Goal: Task Accomplishment & Management: Use online tool/utility

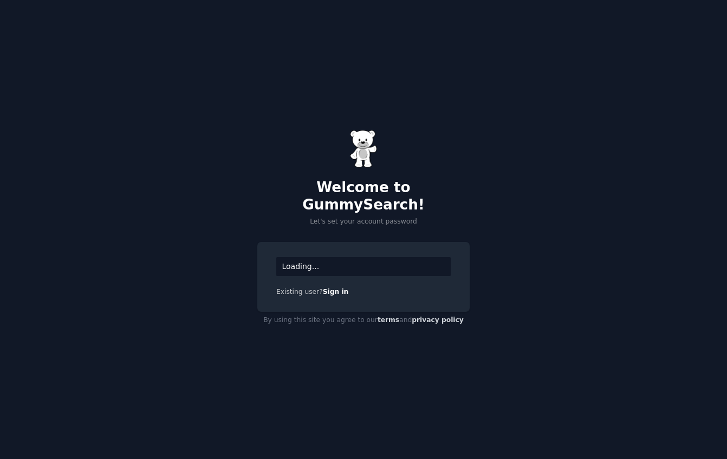
click at [311, 260] on div "Loading..." at bounding box center [363, 266] width 174 height 19
click at [319, 257] on div "Loading..." at bounding box center [363, 266] width 174 height 19
click at [315, 261] on div "Loading..." at bounding box center [363, 266] width 174 height 19
click at [334, 288] on link "Sign in" at bounding box center [336, 292] width 26 height 8
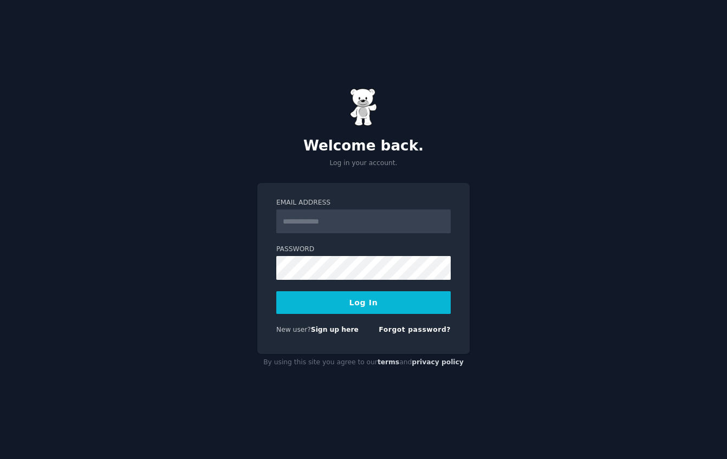
click at [314, 221] on input "Email Address" at bounding box center [363, 222] width 174 height 24
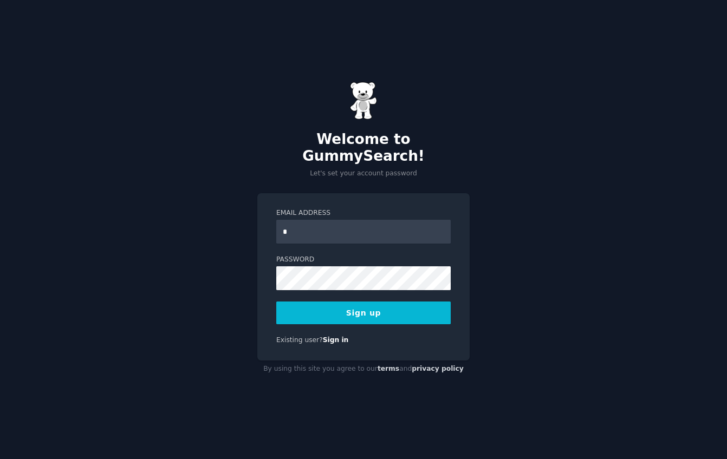
type input "**********"
click at [271, 266] on div "**********" at bounding box center [363, 276] width 212 height 167
click at [365, 303] on button "Sign up" at bounding box center [363, 313] width 174 height 23
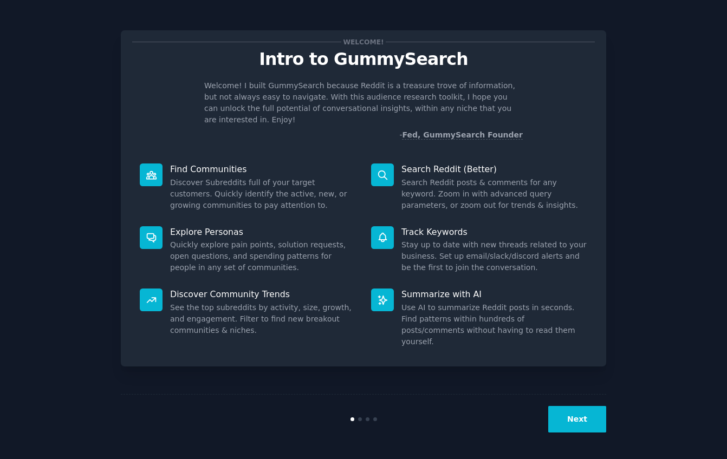
click at [577, 423] on button "Next" at bounding box center [577, 419] width 58 height 27
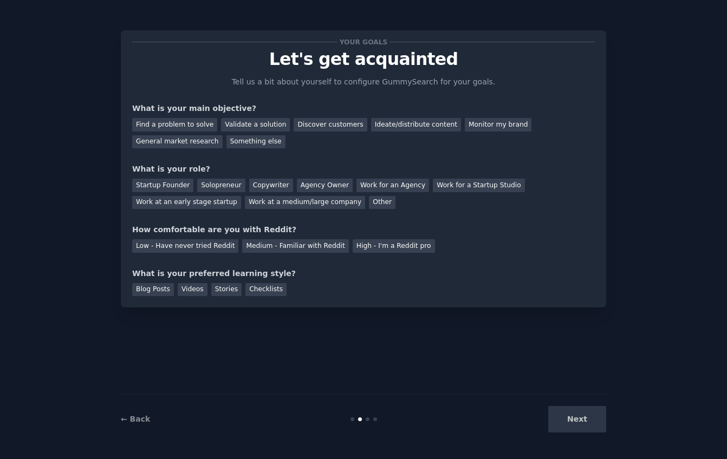
click at [577, 423] on div "Next" at bounding box center [525, 419] width 162 height 27
click at [569, 420] on div "Next" at bounding box center [525, 419] width 162 height 27
click at [158, 124] on div "Find a problem to solve" at bounding box center [174, 125] width 85 height 14
click at [240, 127] on div "Validate a solution" at bounding box center [255, 125] width 69 height 14
click at [192, 125] on div "Find a problem to solve" at bounding box center [174, 125] width 85 height 14
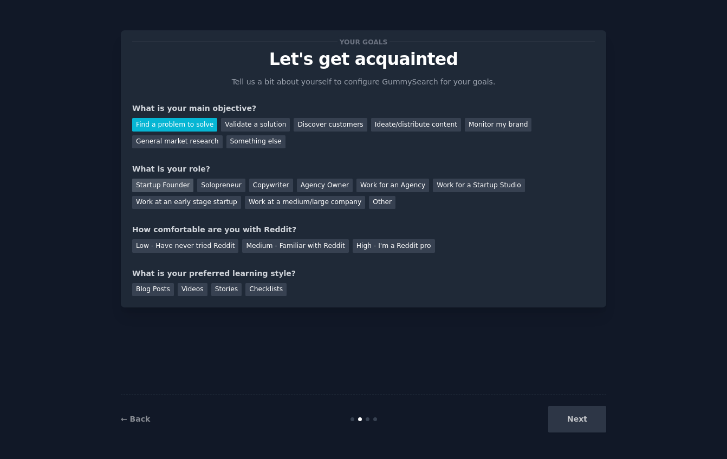
click at [158, 189] on div "Startup Founder" at bounding box center [162, 186] width 61 height 14
click at [166, 252] on div "Low - Have never tried Reddit" at bounding box center [185, 246] width 106 height 14
click at [194, 290] on div "Videos" at bounding box center [193, 290] width 30 height 14
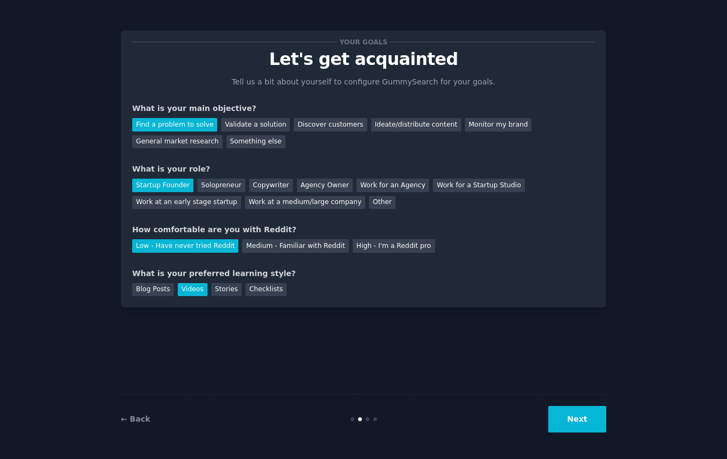
click at [587, 415] on button "Next" at bounding box center [577, 419] width 58 height 27
click at [573, 420] on div "Next" at bounding box center [525, 419] width 162 height 27
click at [585, 419] on button "Next" at bounding box center [577, 419] width 58 height 27
click at [573, 420] on button "Next" at bounding box center [577, 419] width 58 height 27
click at [577, 417] on button "Next" at bounding box center [577, 419] width 58 height 27
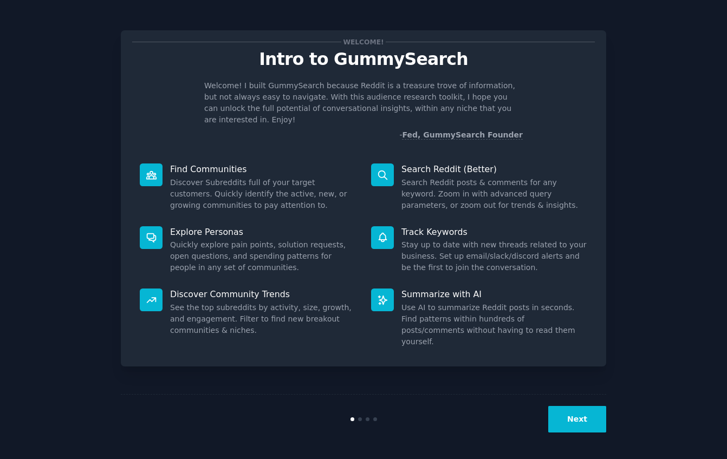
click at [584, 426] on button "Next" at bounding box center [577, 419] width 58 height 27
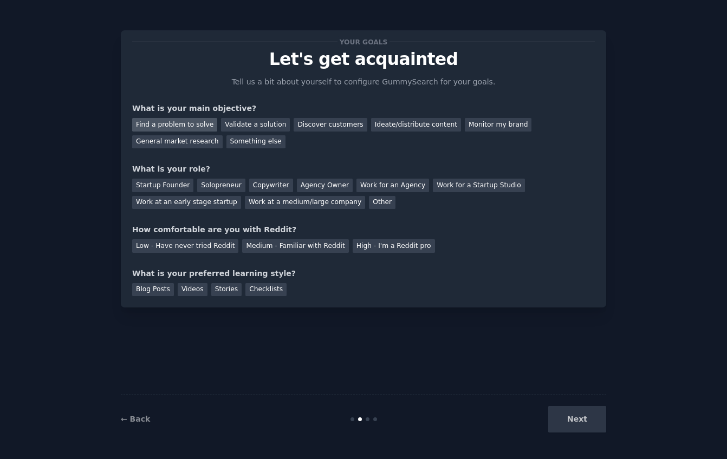
click at [158, 123] on div "Find a problem to solve" at bounding box center [174, 125] width 85 height 14
click at [154, 185] on div "Startup Founder" at bounding box center [162, 186] width 61 height 14
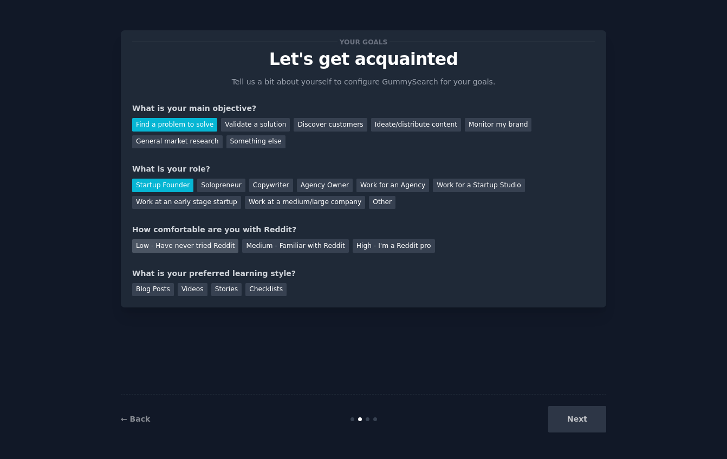
click at [159, 247] on div "Low - Have never tried Reddit" at bounding box center [185, 246] width 106 height 14
click at [195, 291] on div "Videos" at bounding box center [193, 290] width 30 height 14
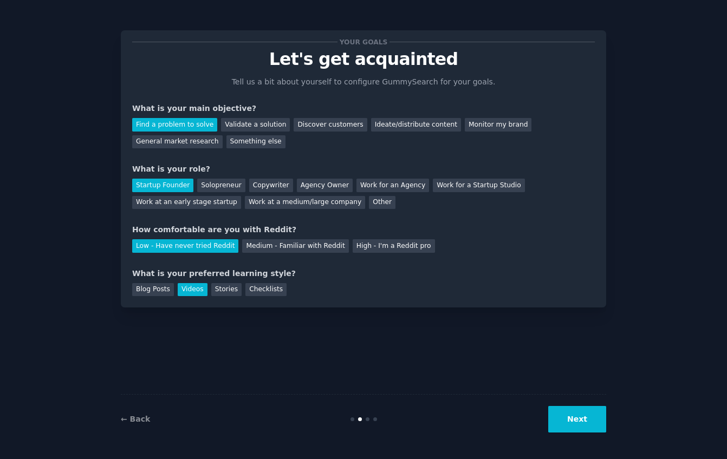
click at [580, 423] on button "Next" at bounding box center [577, 419] width 58 height 27
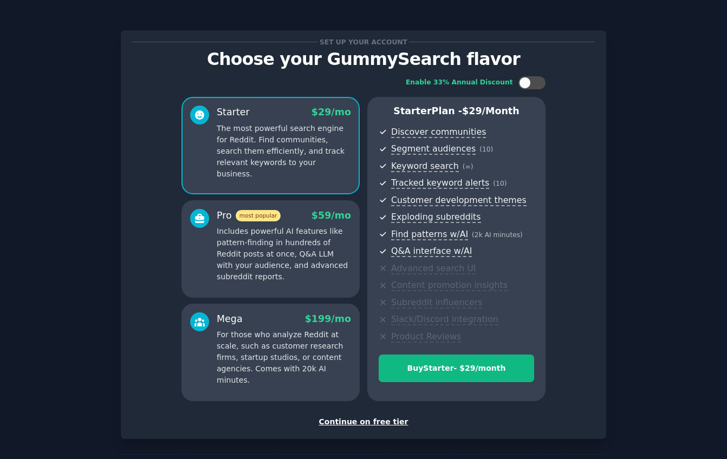
click at [357, 425] on div "Continue on free tier" at bounding box center [363, 422] width 463 height 11
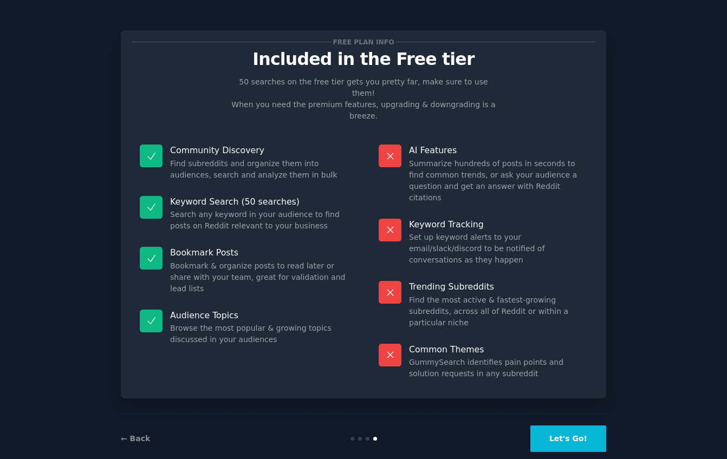
click at [580, 426] on button "Let's Go!" at bounding box center [568, 439] width 76 height 27
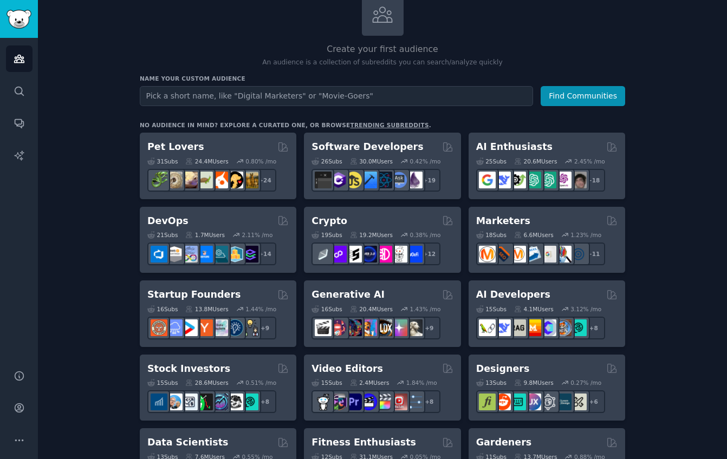
scroll to position [74, 0]
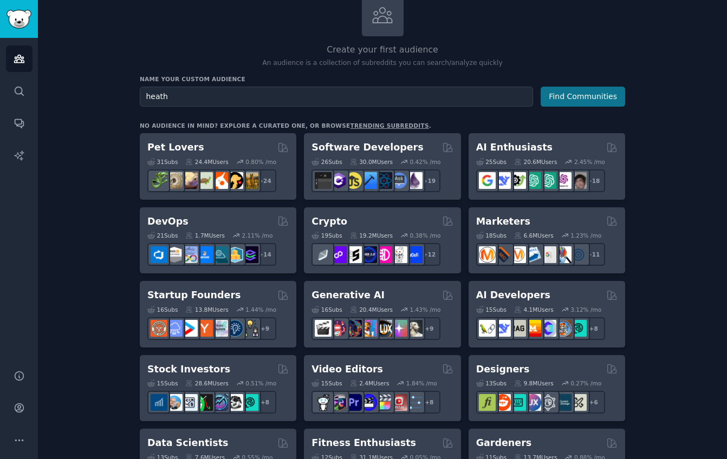
type input "heath"
click at [595, 95] on button "Find Communities" at bounding box center [583, 97] width 85 height 20
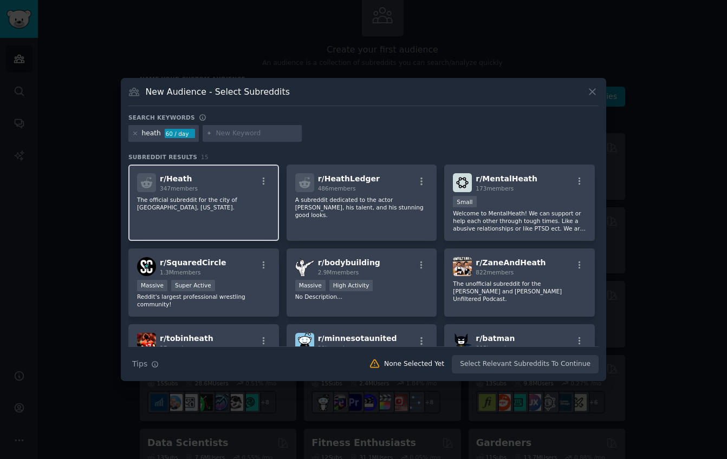
click at [187, 203] on p "The official subreddit for the city of Heath, Ohio." at bounding box center [203, 203] width 133 height 15
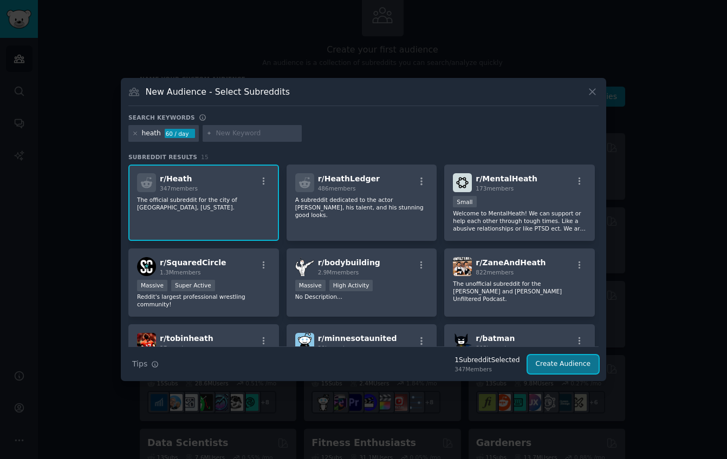
click at [557, 366] on button "Create Audience" at bounding box center [564, 364] width 72 height 18
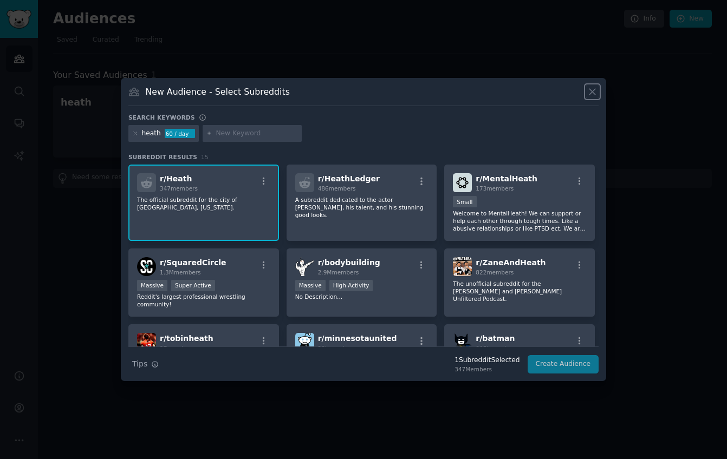
click at [593, 90] on icon at bounding box center [592, 91] width 11 height 11
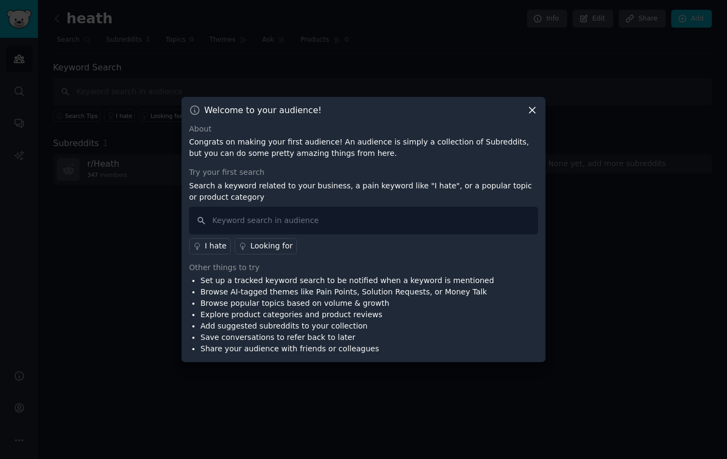
click at [529, 111] on icon at bounding box center [532, 110] width 11 height 11
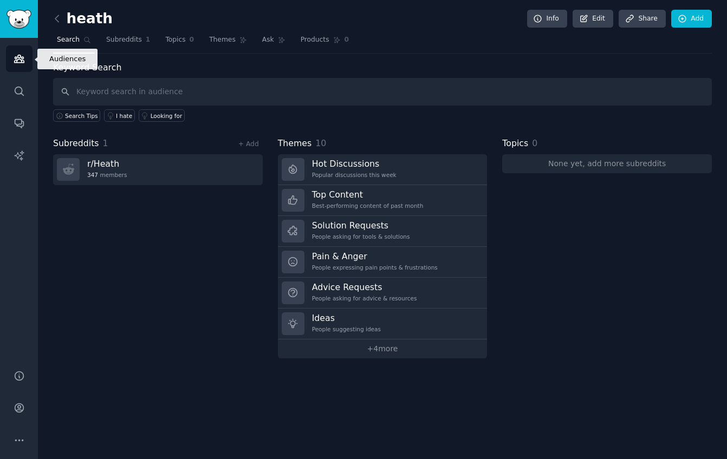
click at [17, 62] on icon "Sidebar" at bounding box center [19, 58] width 11 height 11
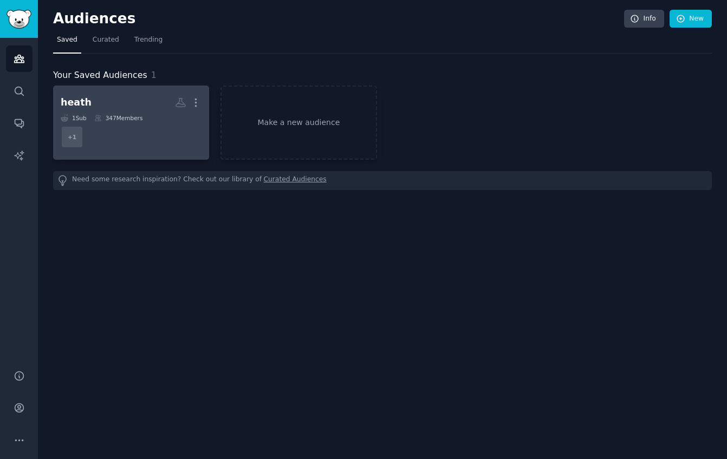
click at [126, 138] on dd "+ 1" at bounding box center [131, 137] width 141 height 30
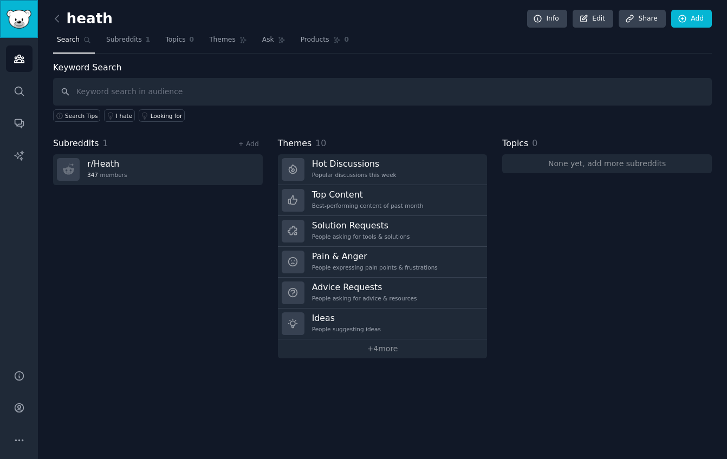
click at [16, 20] on img "Sidebar" at bounding box center [19, 19] width 25 height 19
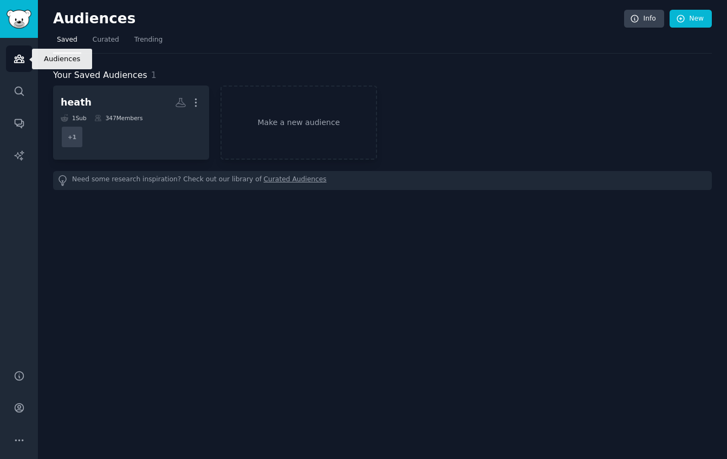
click at [16, 59] on icon "Sidebar" at bounding box center [19, 59] width 10 height 8
click at [16, 58] on icon "Sidebar" at bounding box center [19, 59] width 10 height 8
click at [692, 12] on link "New" at bounding box center [691, 19] width 42 height 18
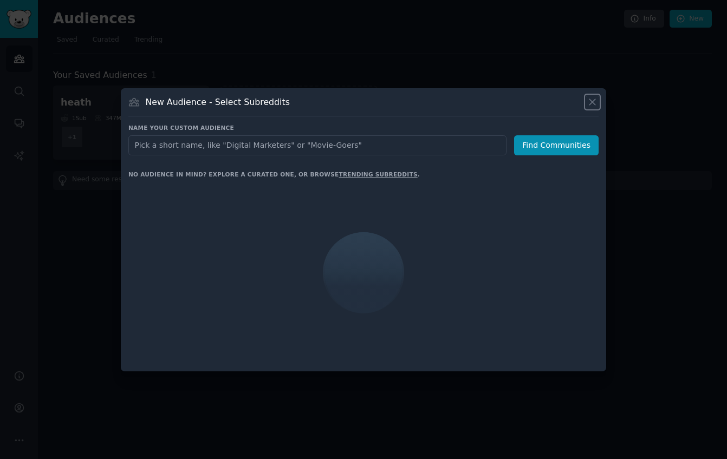
click at [594, 103] on icon at bounding box center [593, 102] width 6 height 6
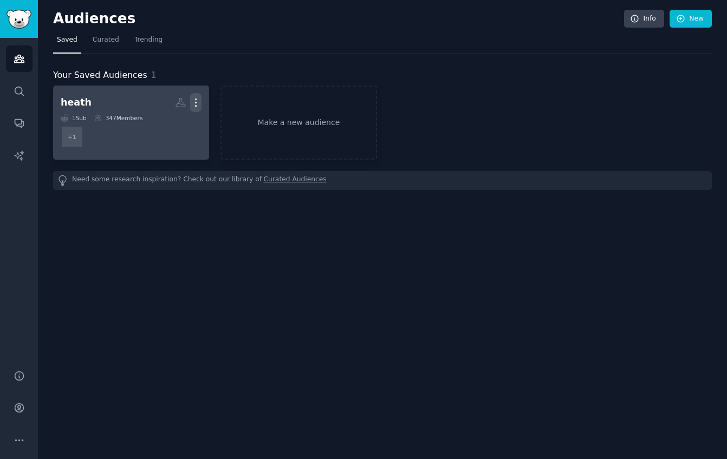
click at [197, 98] on icon "button" at bounding box center [195, 102] width 11 height 11
click at [170, 129] on p "Delete" at bounding box center [166, 125] width 25 height 11
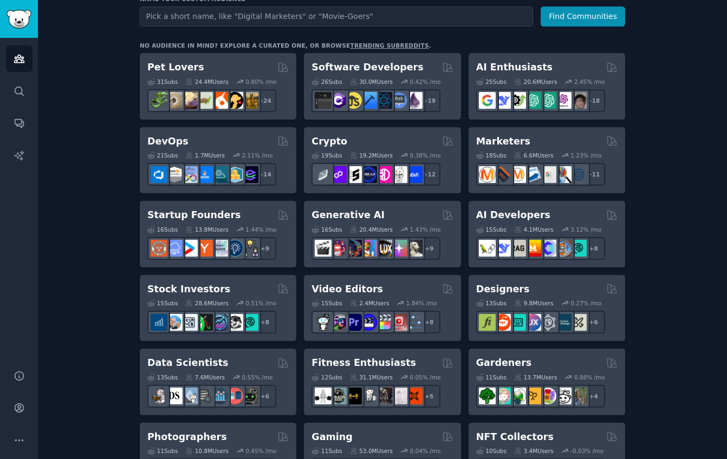
scroll to position [158, 0]
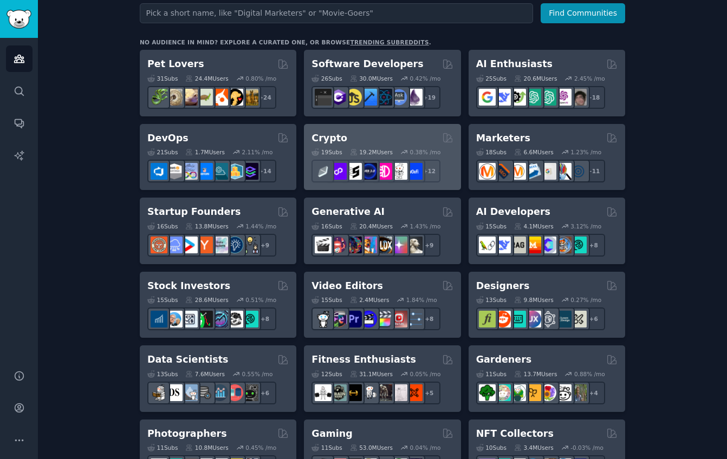
click at [349, 139] on div "Crypto" at bounding box center [382, 139] width 141 height 14
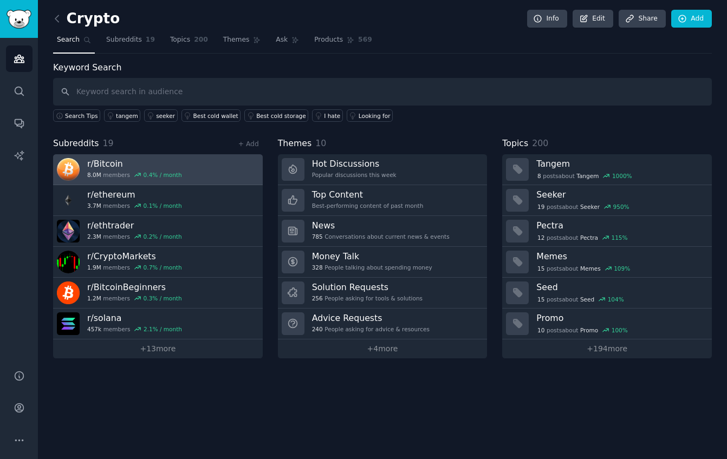
click at [141, 160] on h3 "r/ Bitcoin" at bounding box center [134, 163] width 95 height 11
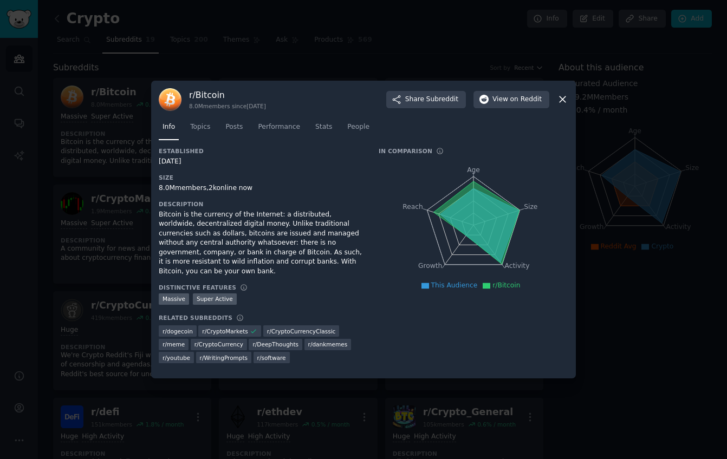
click at [566, 103] on icon at bounding box center [562, 99] width 11 height 11
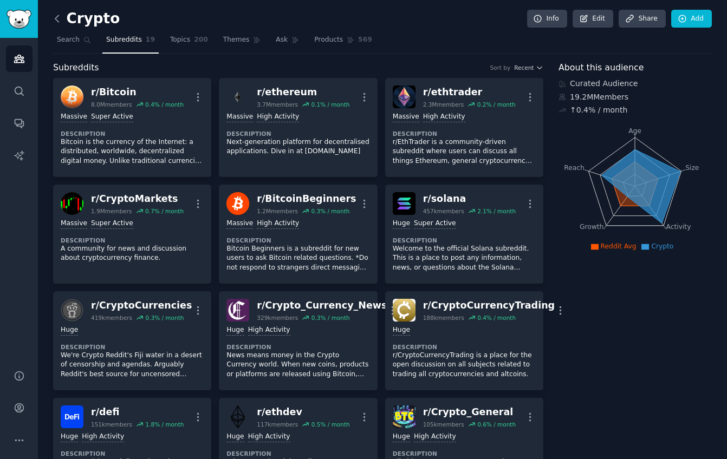
click at [58, 21] on icon at bounding box center [56, 18] width 3 height 7
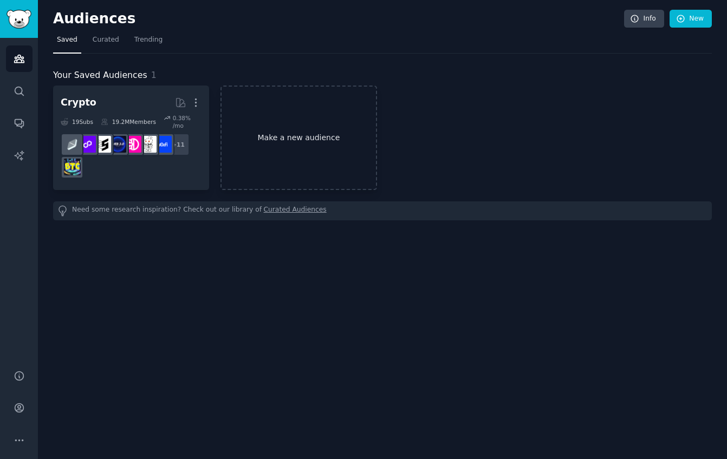
click at [293, 142] on link "Make a new audience" at bounding box center [299, 138] width 156 height 105
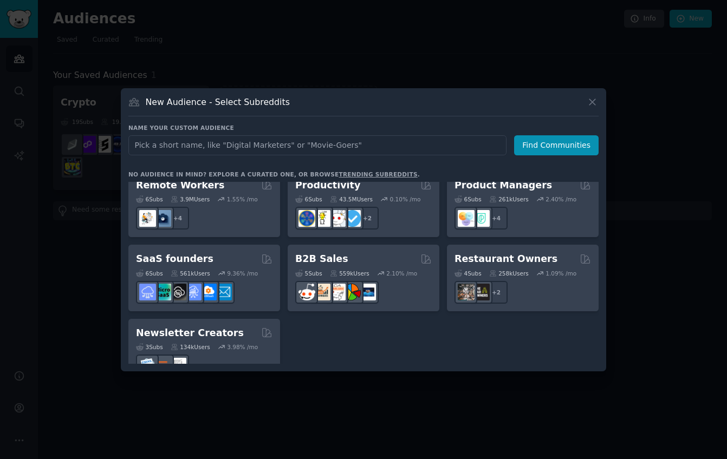
scroll to position [846, 0]
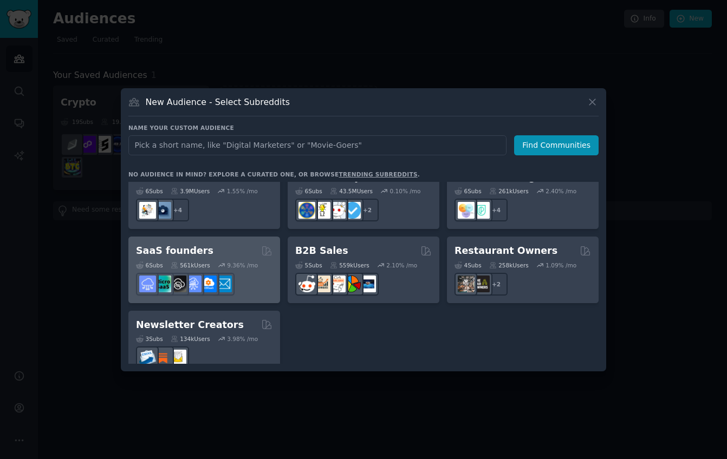
click at [222, 244] on div "SaaS founders" at bounding box center [204, 251] width 137 height 14
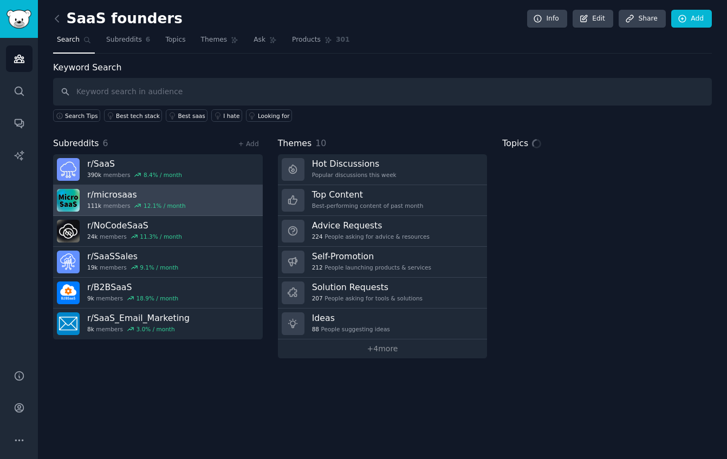
click at [160, 189] on h3 "r/ microsaas" at bounding box center [136, 194] width 99 height 11
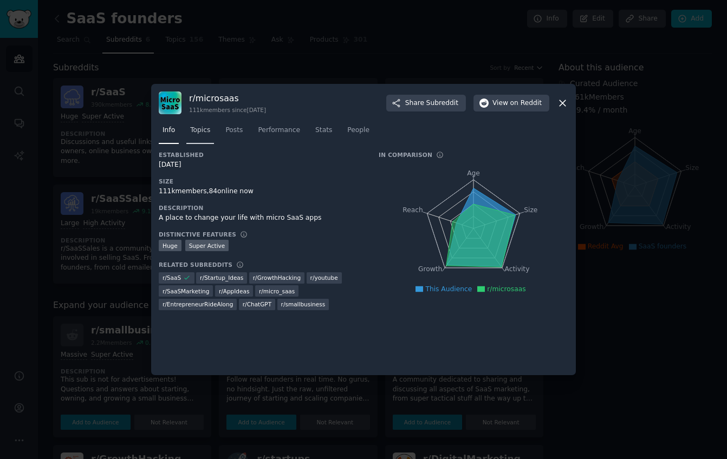
click at [212, 130] on link "Topics" at bounding box center [200, 133] width 28 height 22
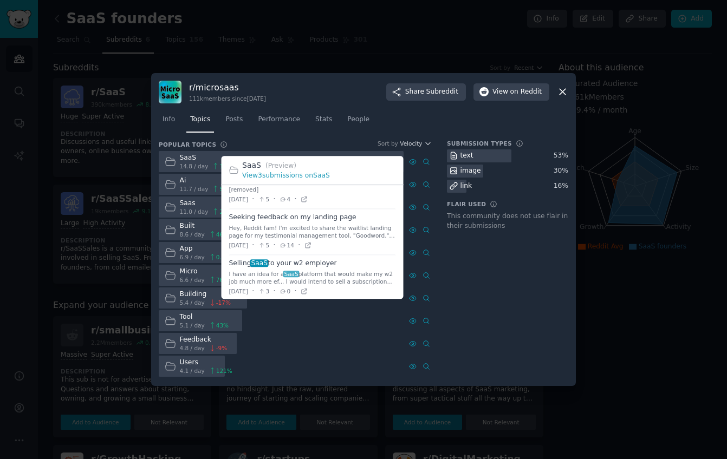
scroll to position [24, 0]
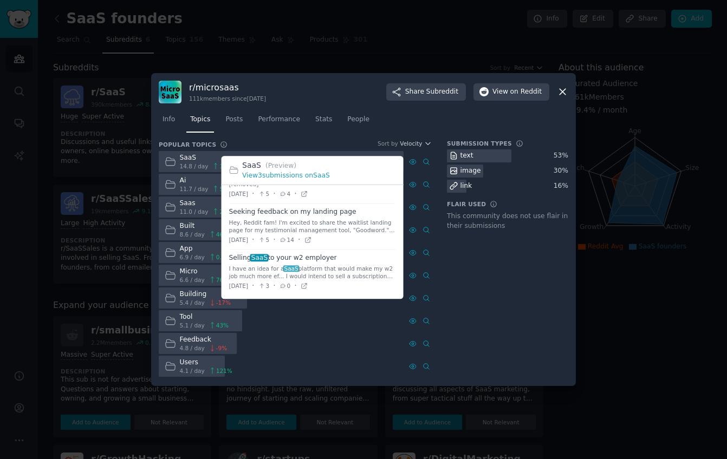
click at [273, 273] on div "I have an idea for a SaaS platform that would make my w2 job much more ef... I …" at bounding box center [312, 273] width 167 height 15
click at [245, 260] on span at bounding box center [312, 273] width 167 height 46
click at [307, 288] on icon at bounding box center [304, 285] width 5 height 5
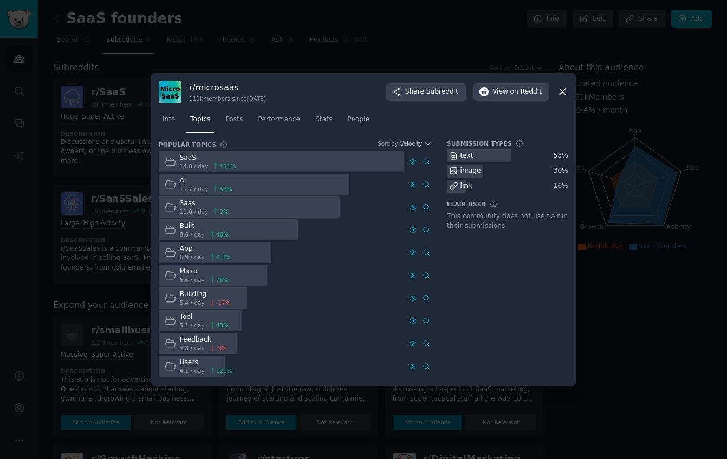
click at [236, 158] on div "SaaS 14.8 / day 151 %" at bounding box center [200, 161] width 83 height 21
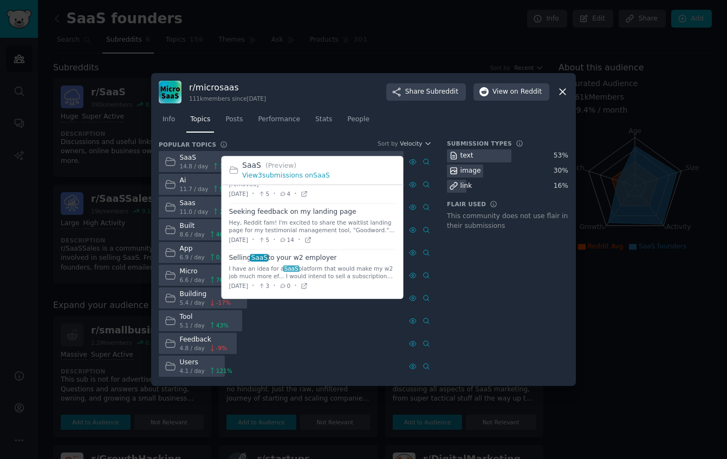
scroll to position [0, 0]
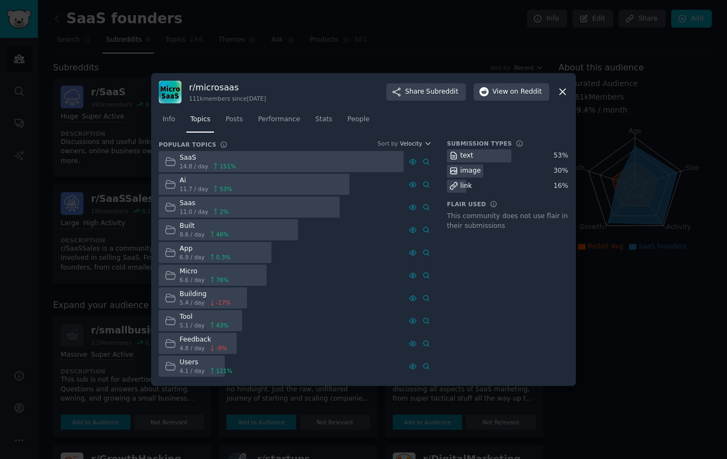
click at [170, 163] on icon at bounding box center [170, 161] width 11 height 11
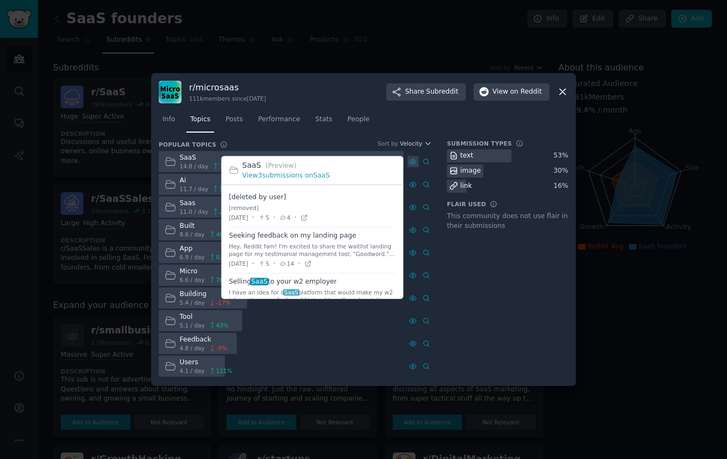
click at [410, 163] on icon at bounding box center [413, 161] width 7 height 5
click at [292, 176] on link "View 3 submissions on SaaS" at bounding box center [286, 176] width 88 height 8
